Goal: Check status: Check status

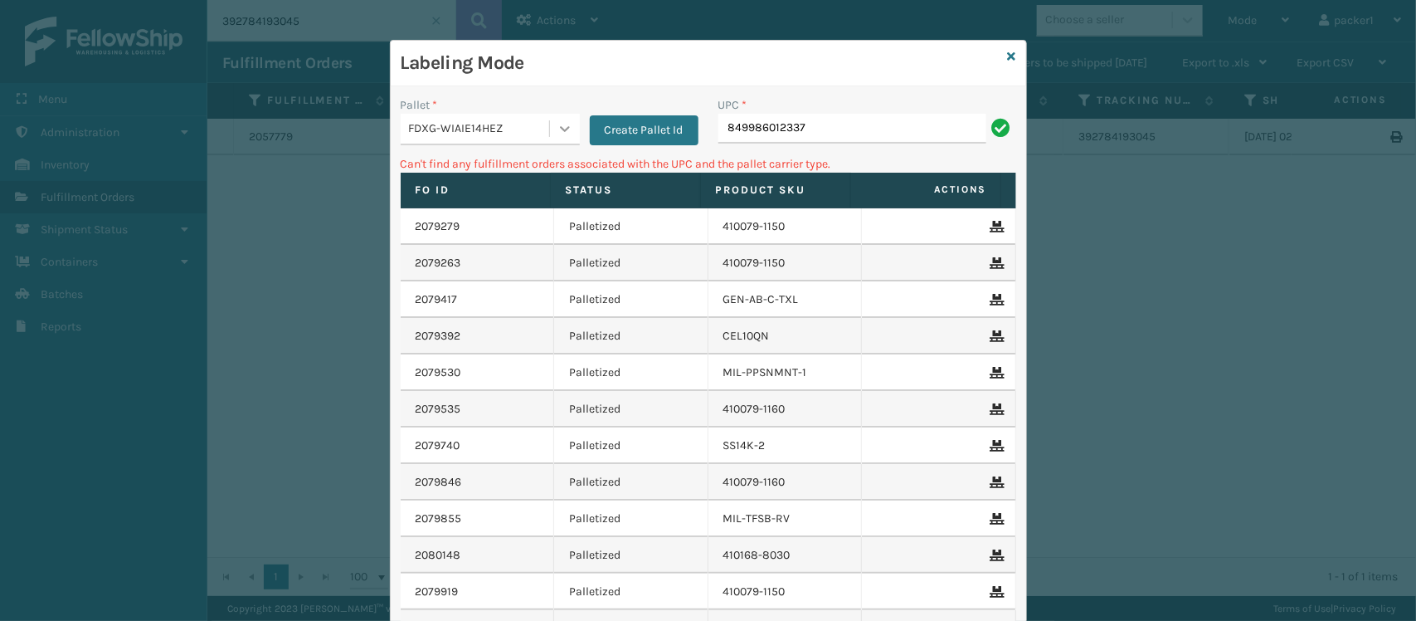
click at [557, 131] on icon at bounding box center [565, 128] width 17 height 17
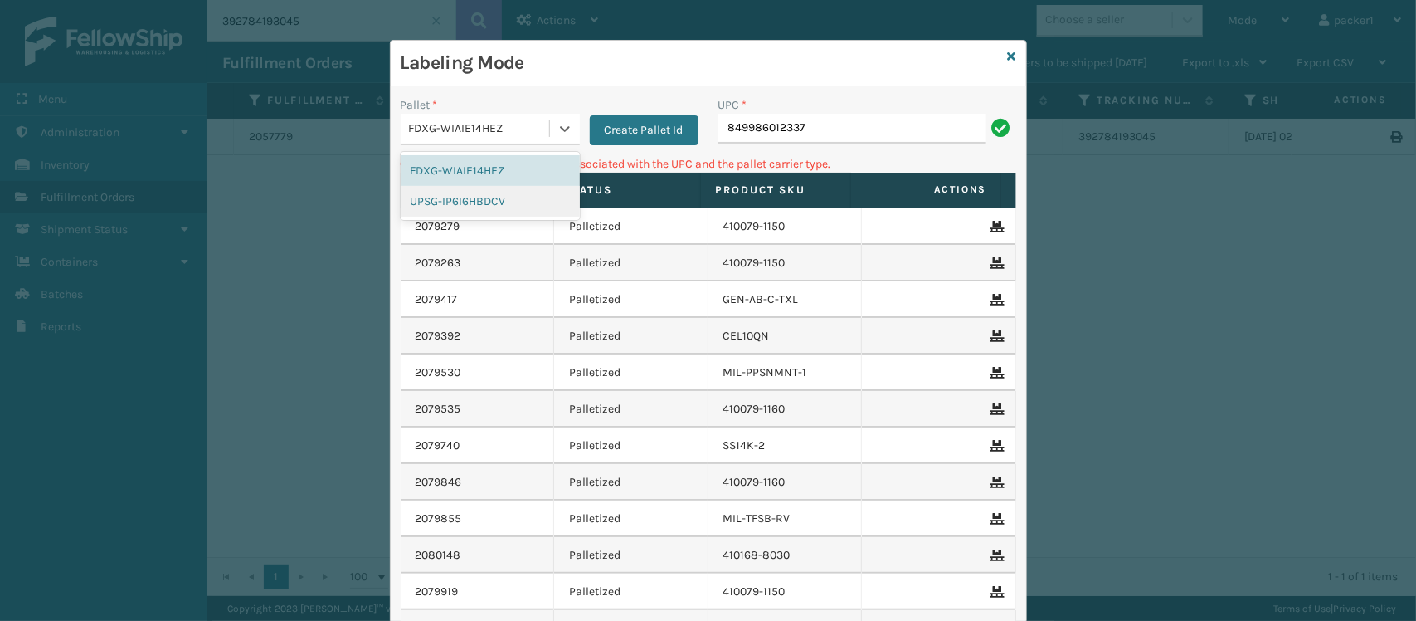
click at [491, 201] on div "UPSG-IP6I6HBDCV" at bounding box center [490, 201] width 179 height 31
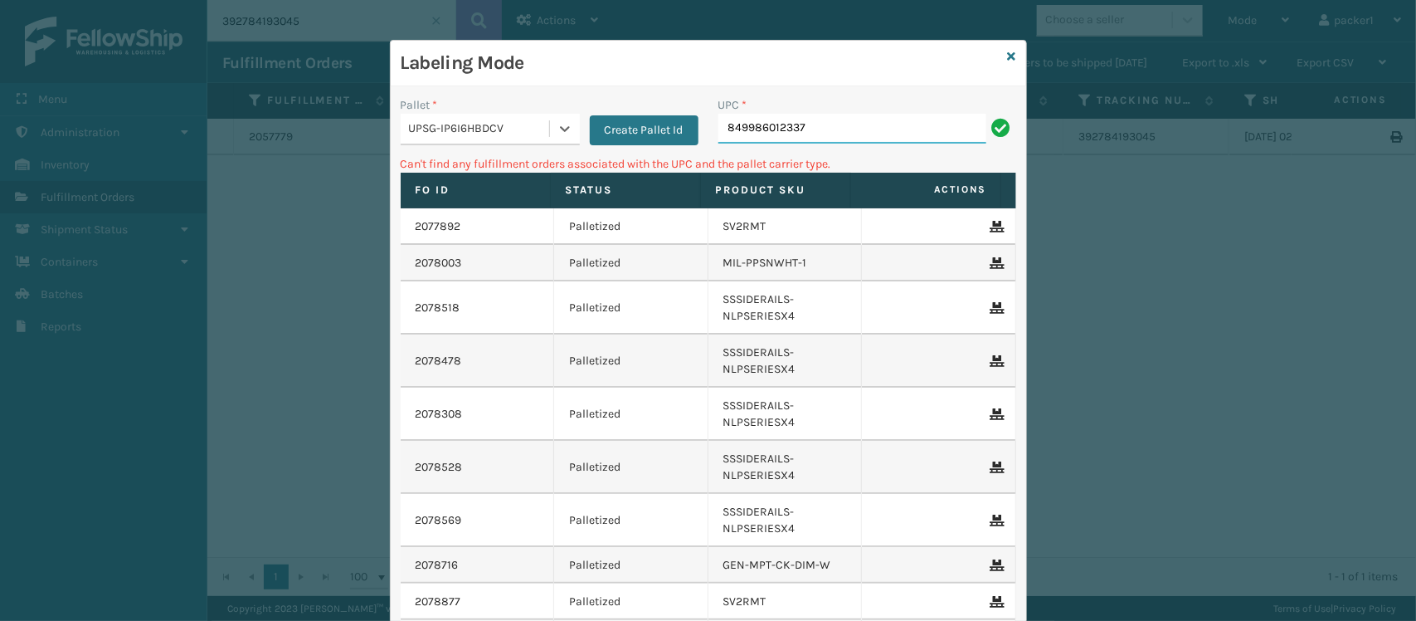
click at [967, 141] on input "849986012337" at bounding box center [853, 129] width 268 height 30
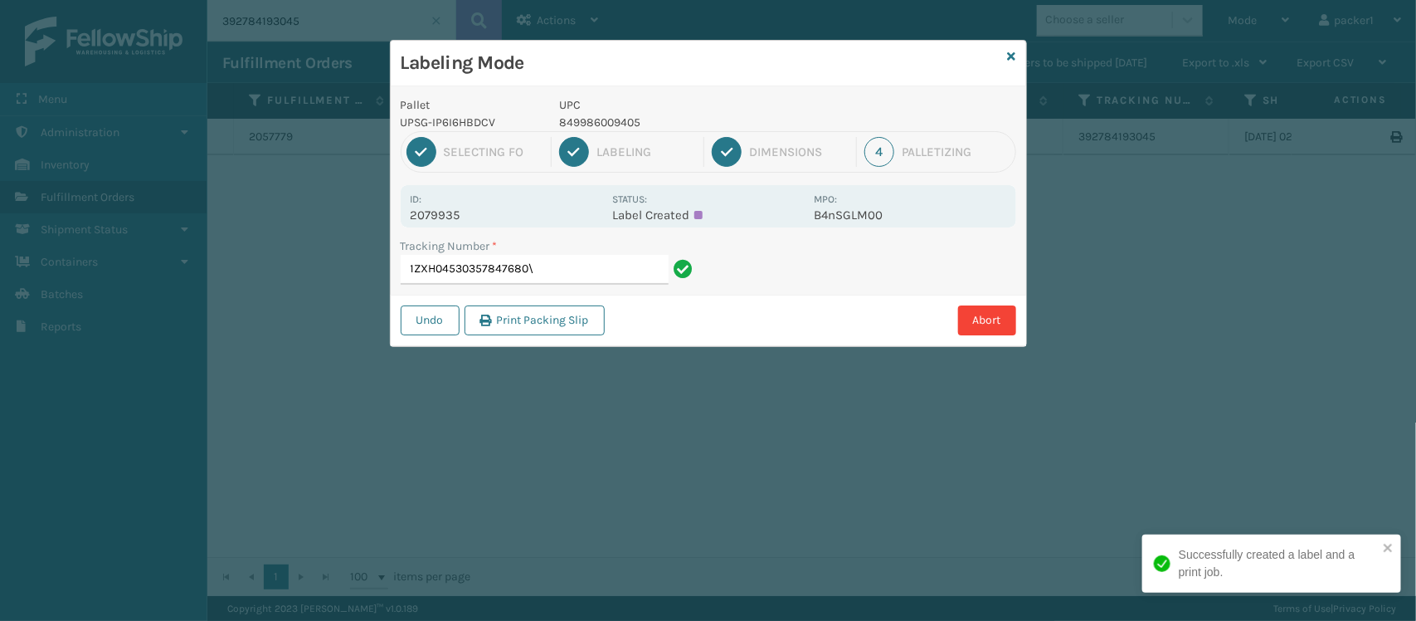
type input "1ZXH04530357847680"
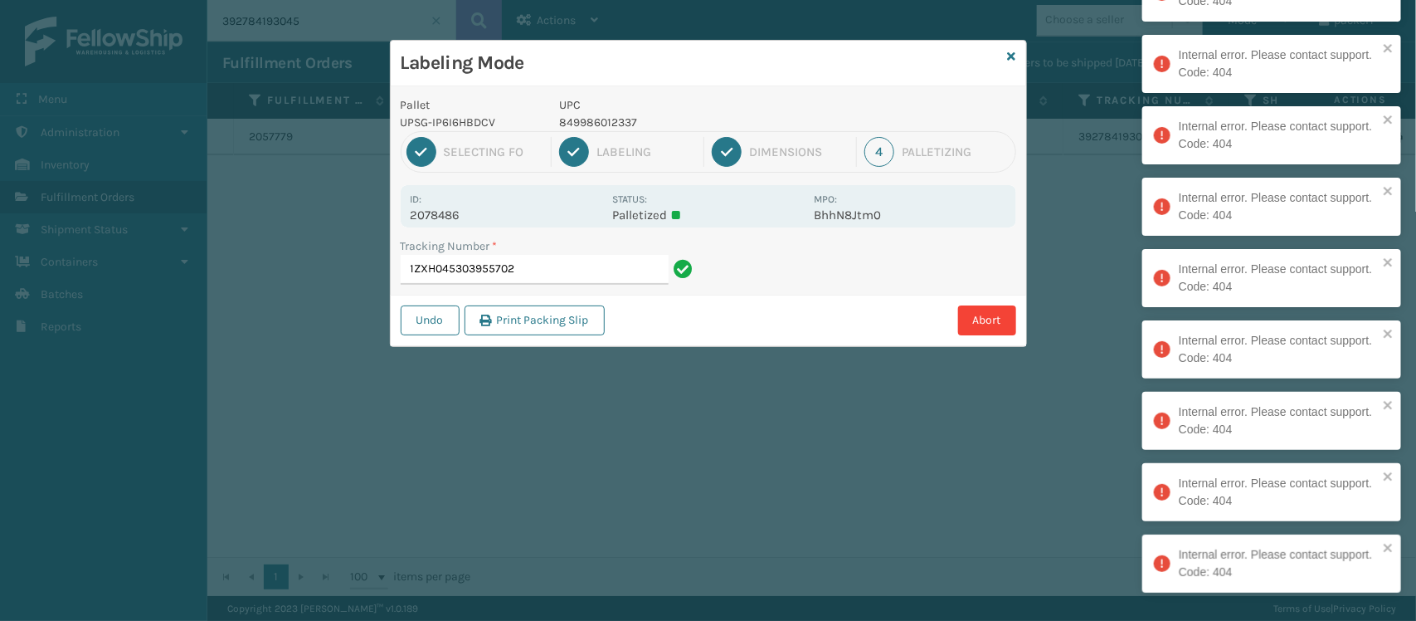
type input "1ZXH04530395570"
type input "1ZXH04530315567436"
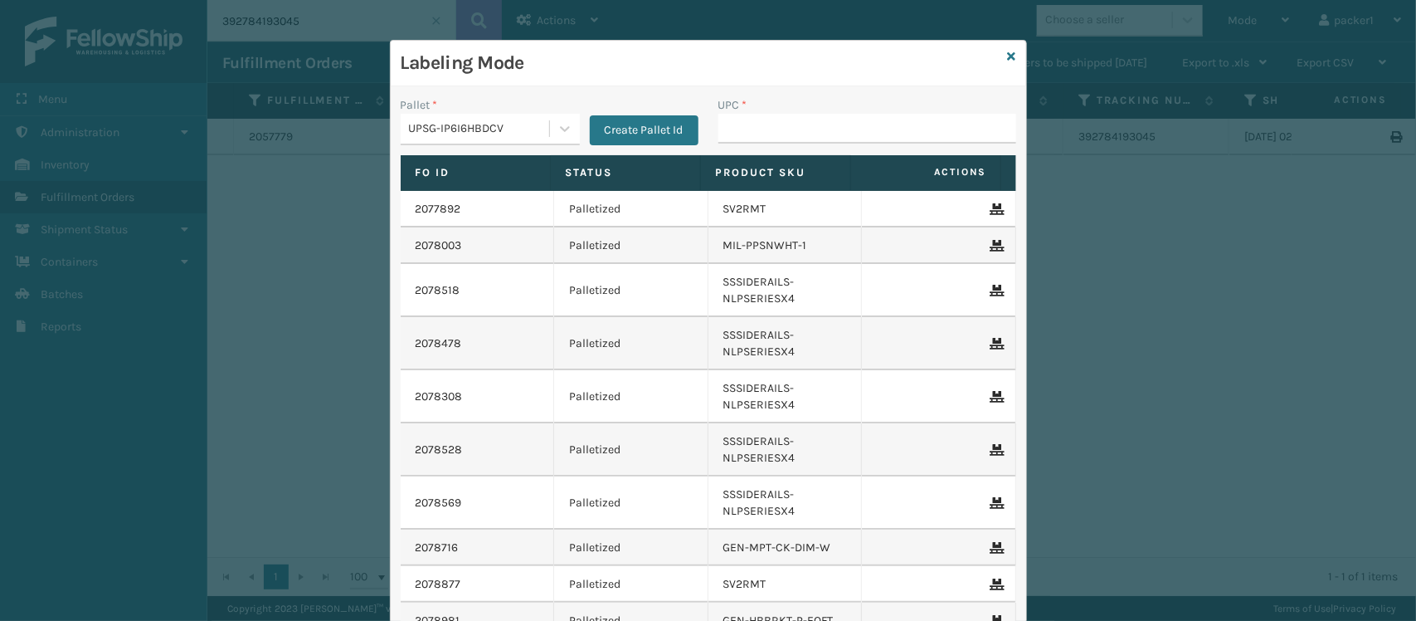
click at [967, 141] on input "UPC *" at bounding box center [868, 129] width 298 height 30
